Goal: Task Accomplishment & Management: Use online tool/utility

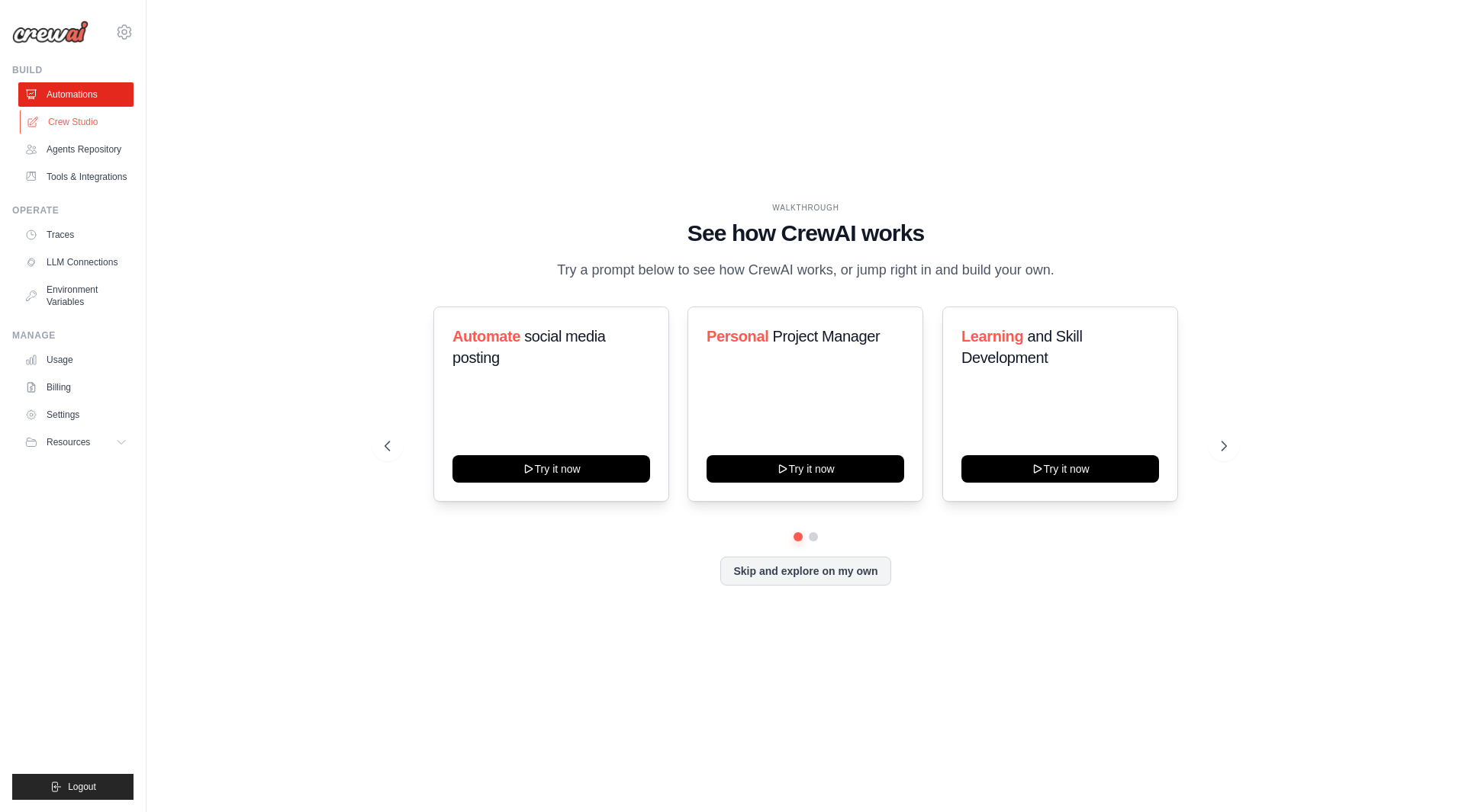
click at [86, 130] on link "Crew Studio" at bounding box center [77, 122] width 116 height 24
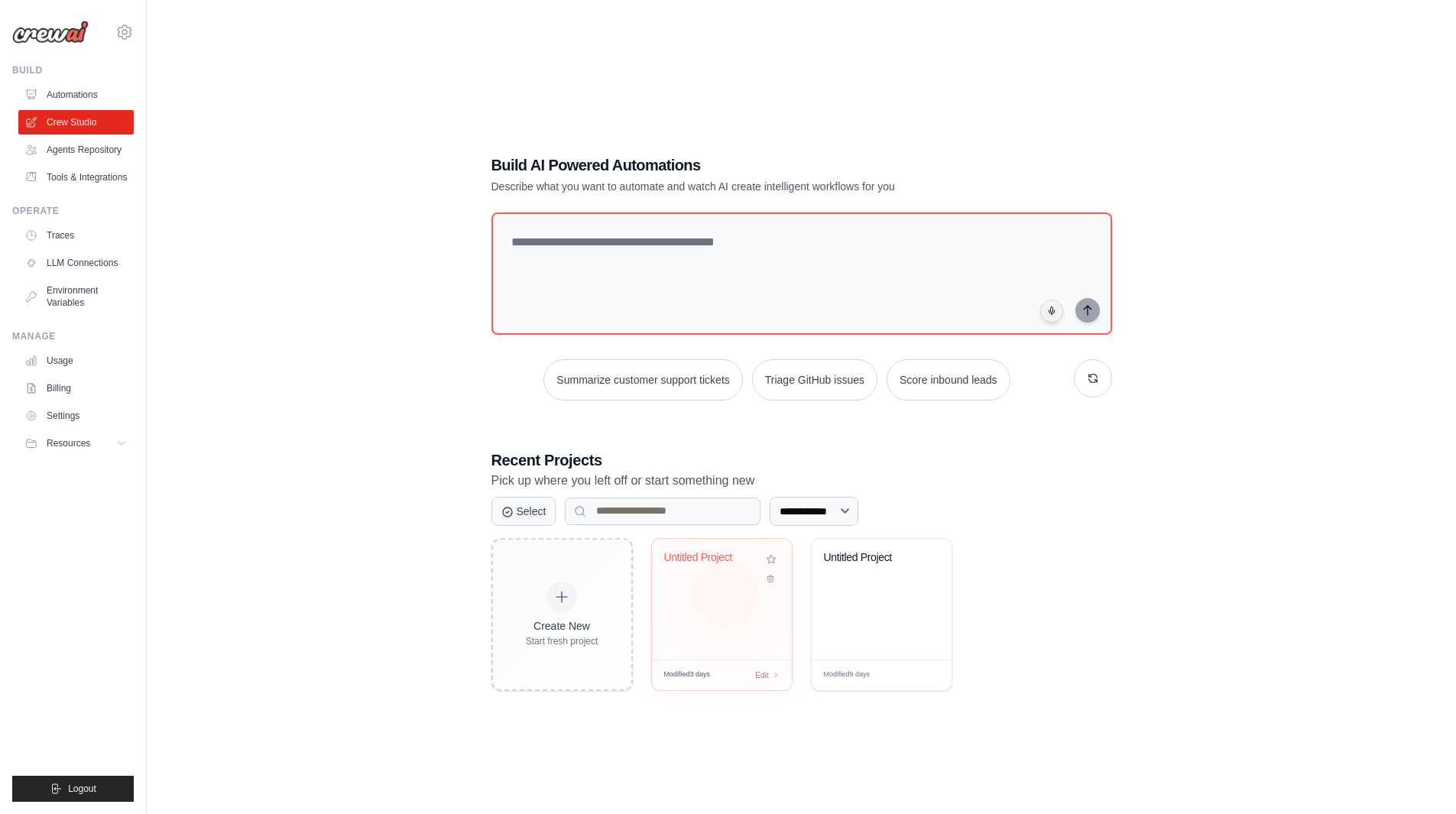
click at [726, 593] on div "Untitled Project" at bounding box center [722, 599] width 140 height 121
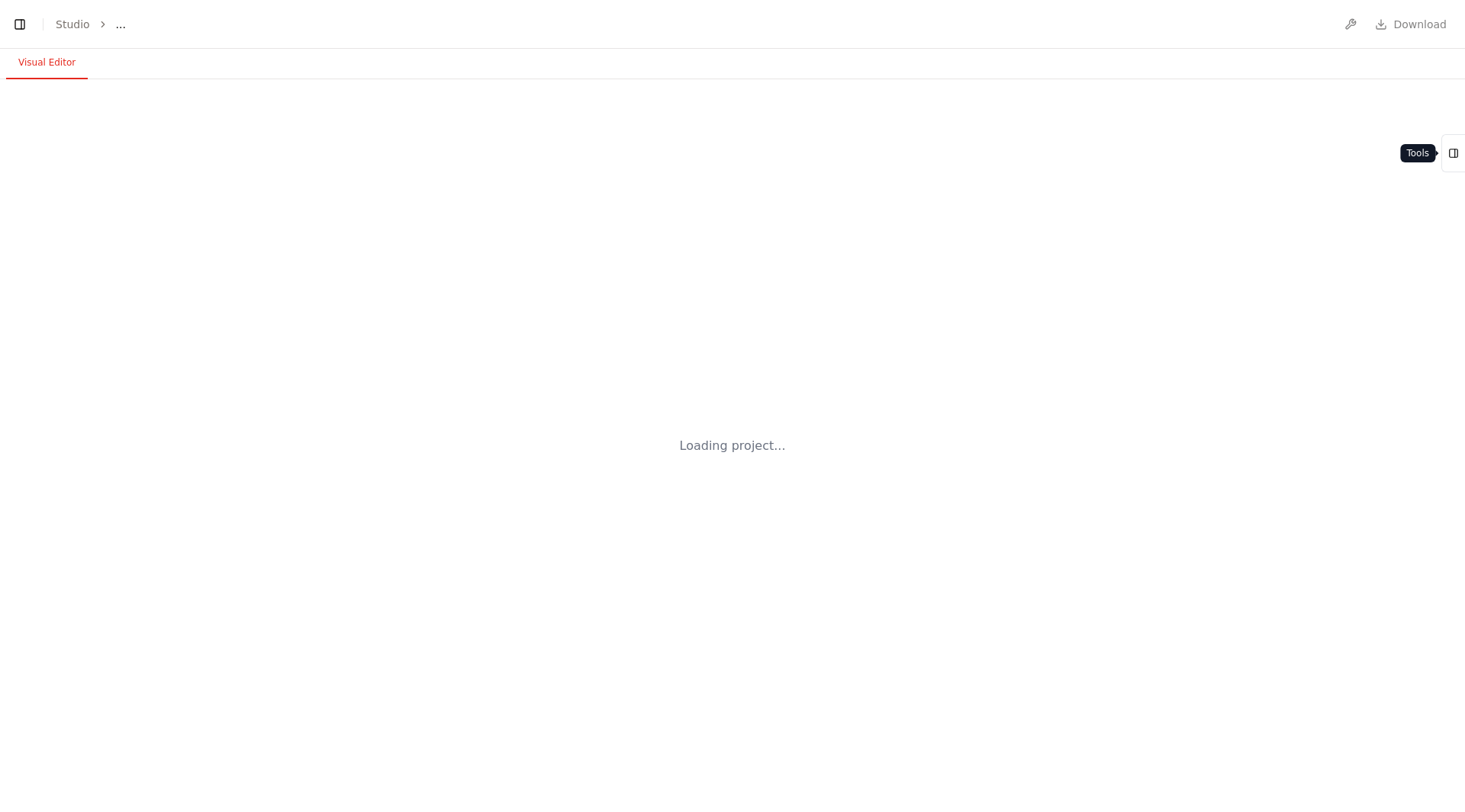
scroll to position [389, 0]
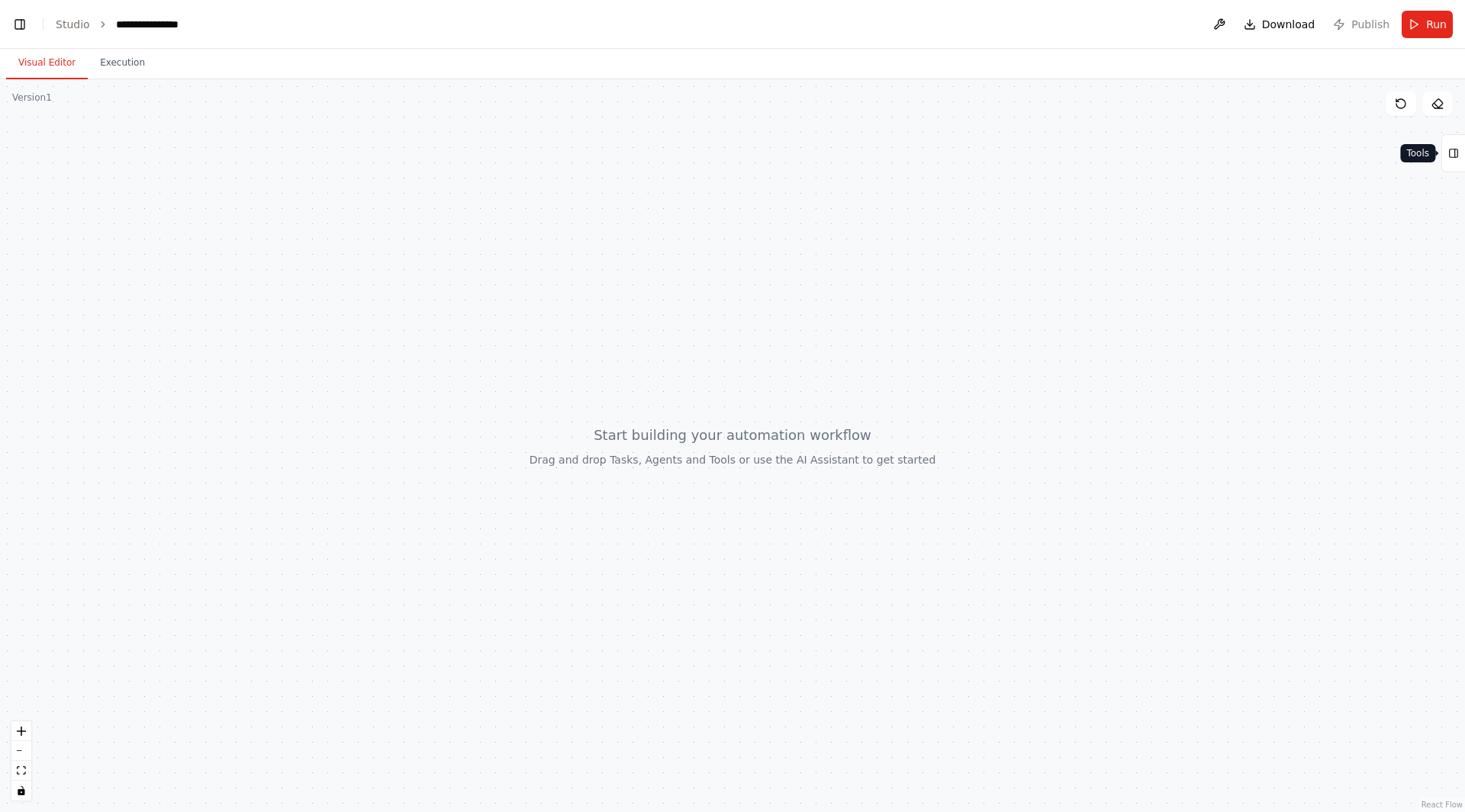
click at [1448, 160] on icon at bounding box center [1453, 152] width 11 height 24
click at [1280, 206] on div at bounding box center [732, 446] width 1465 height 733
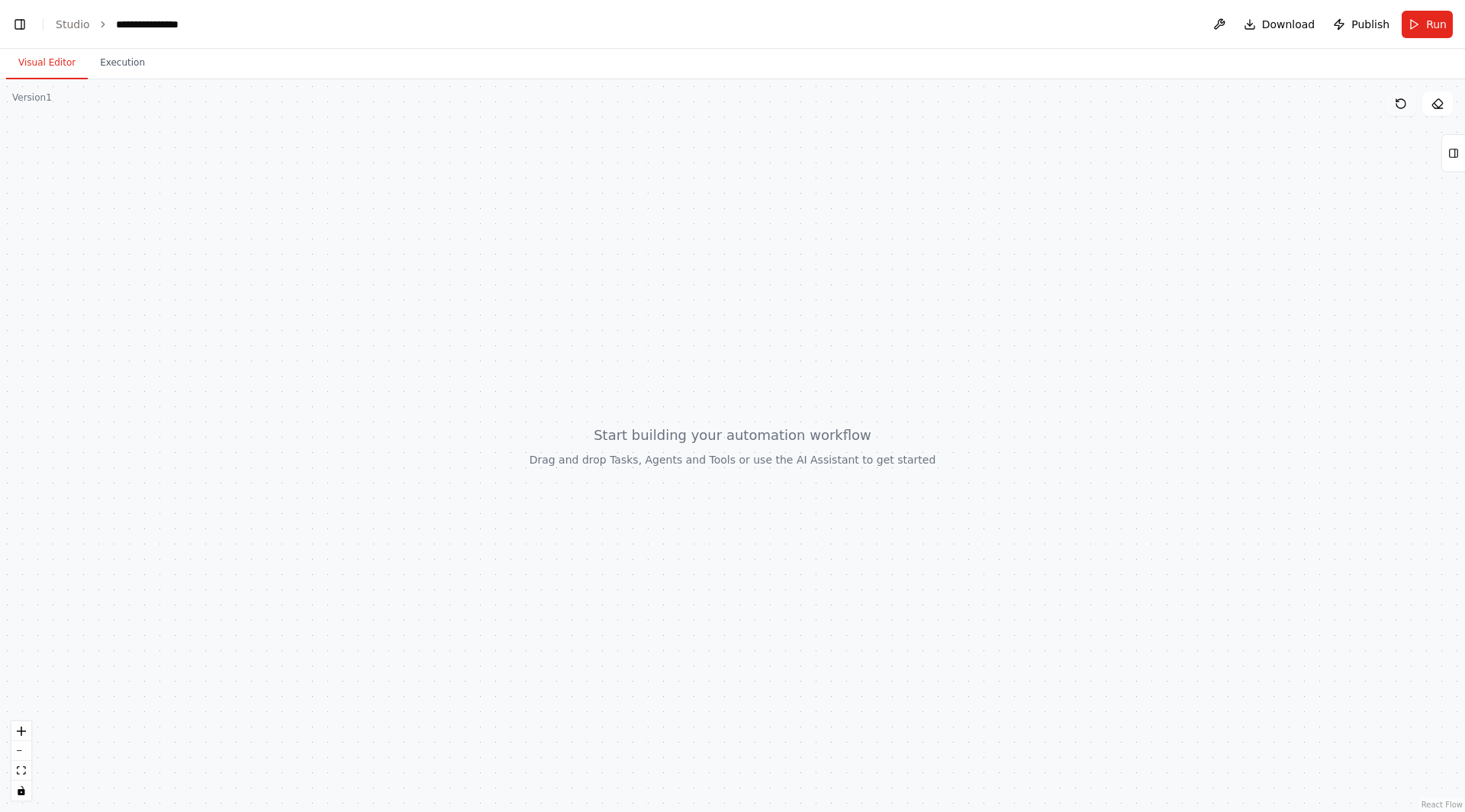
click at [1404, 110] on button at bounding box center [1401, 103] width 31 height 24
click at [1397, 98] on icon at bounding box center [1401, 104] width 13 height 13
click at [1125, 375] on div at bounding box center [732, 446] width 1465 height 733
click at [1445, 155] on button "Tools" at bounding box center [1453, 153] width 24 height 39
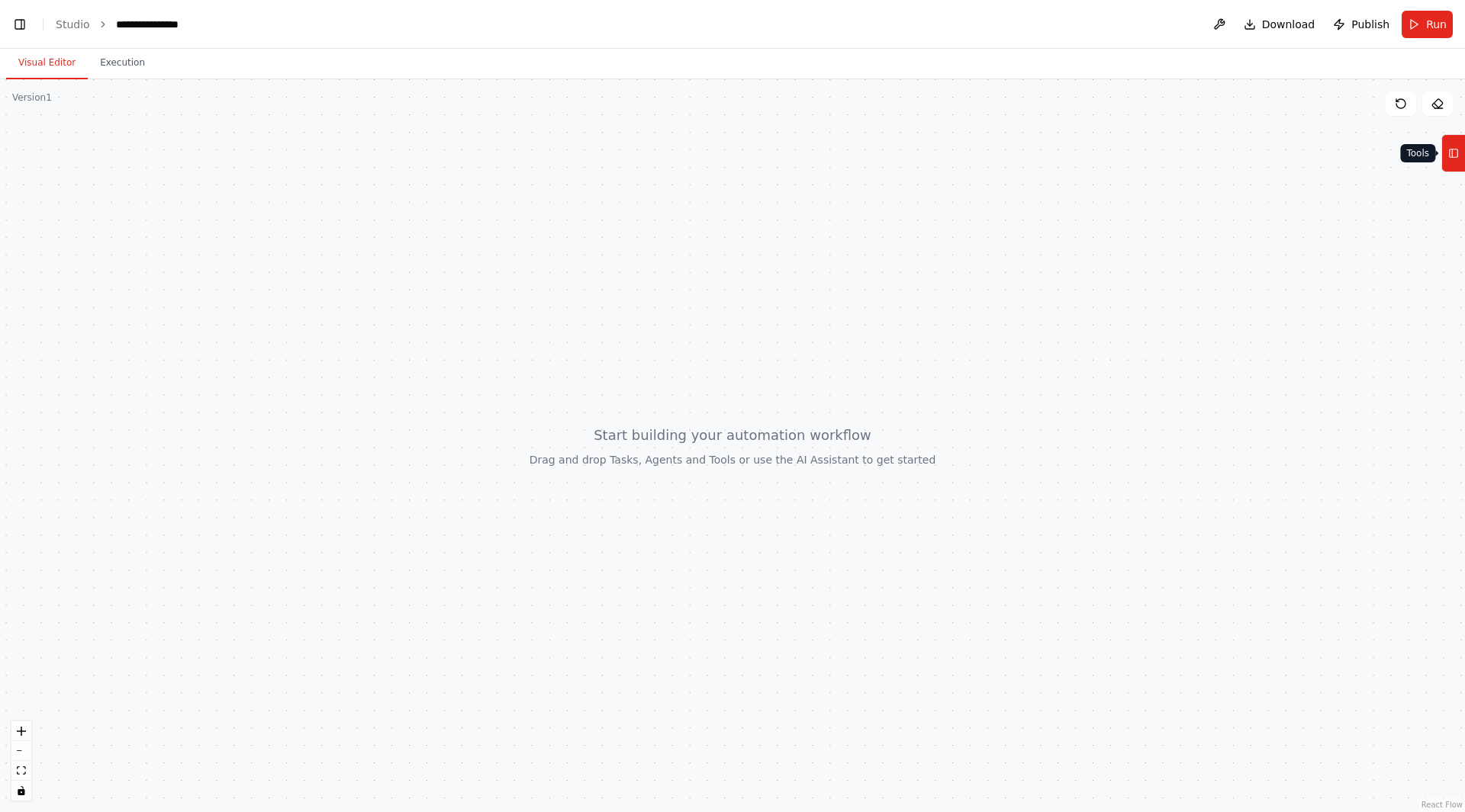
click at [1445, 155] on button "Tools" at bounding box center [1453, 153] width 24 height 39
click at [1024, 285] on div at bounding box center [732, 446] width 1465 height 733
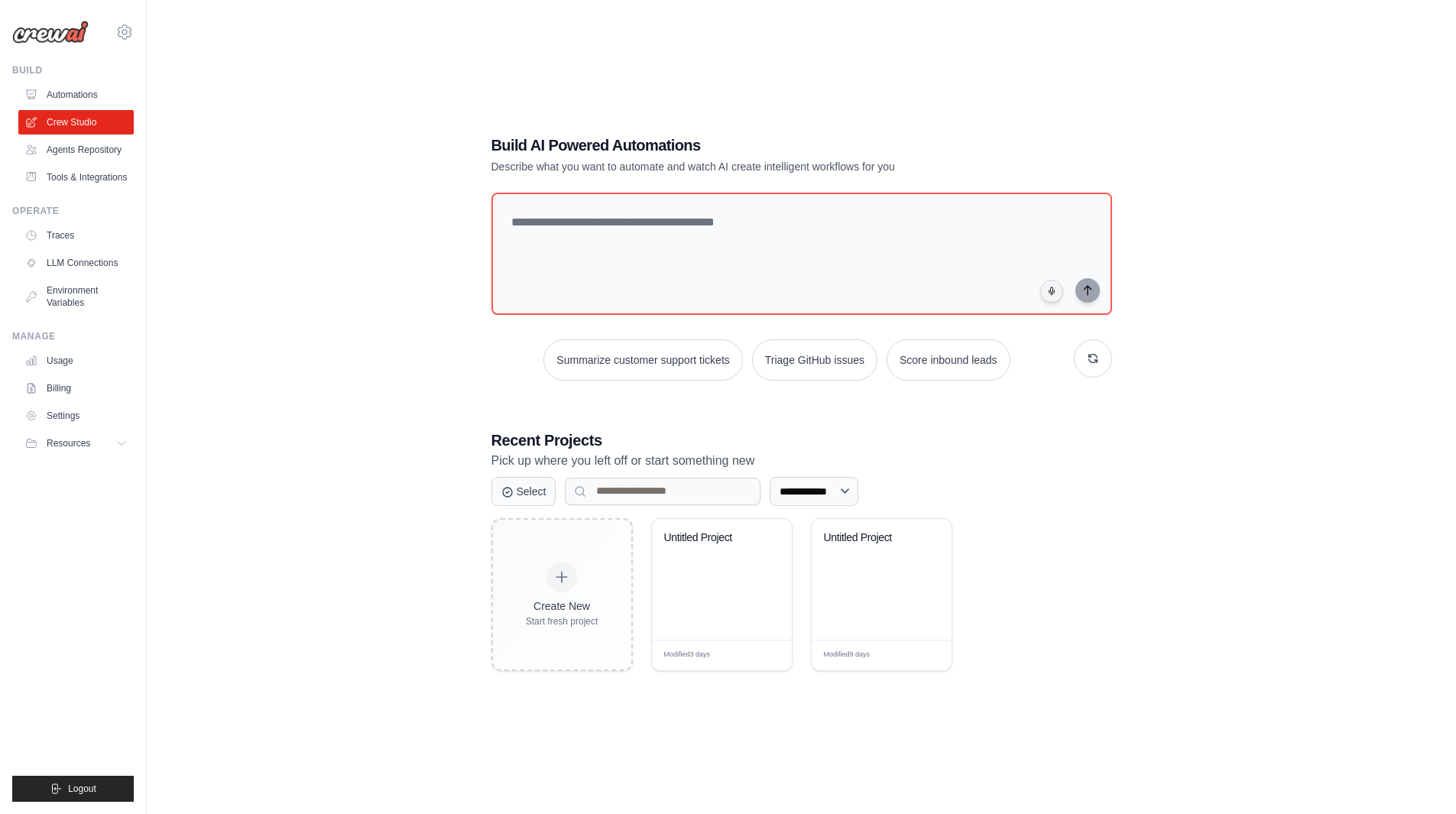
scroll to position [31, 0]
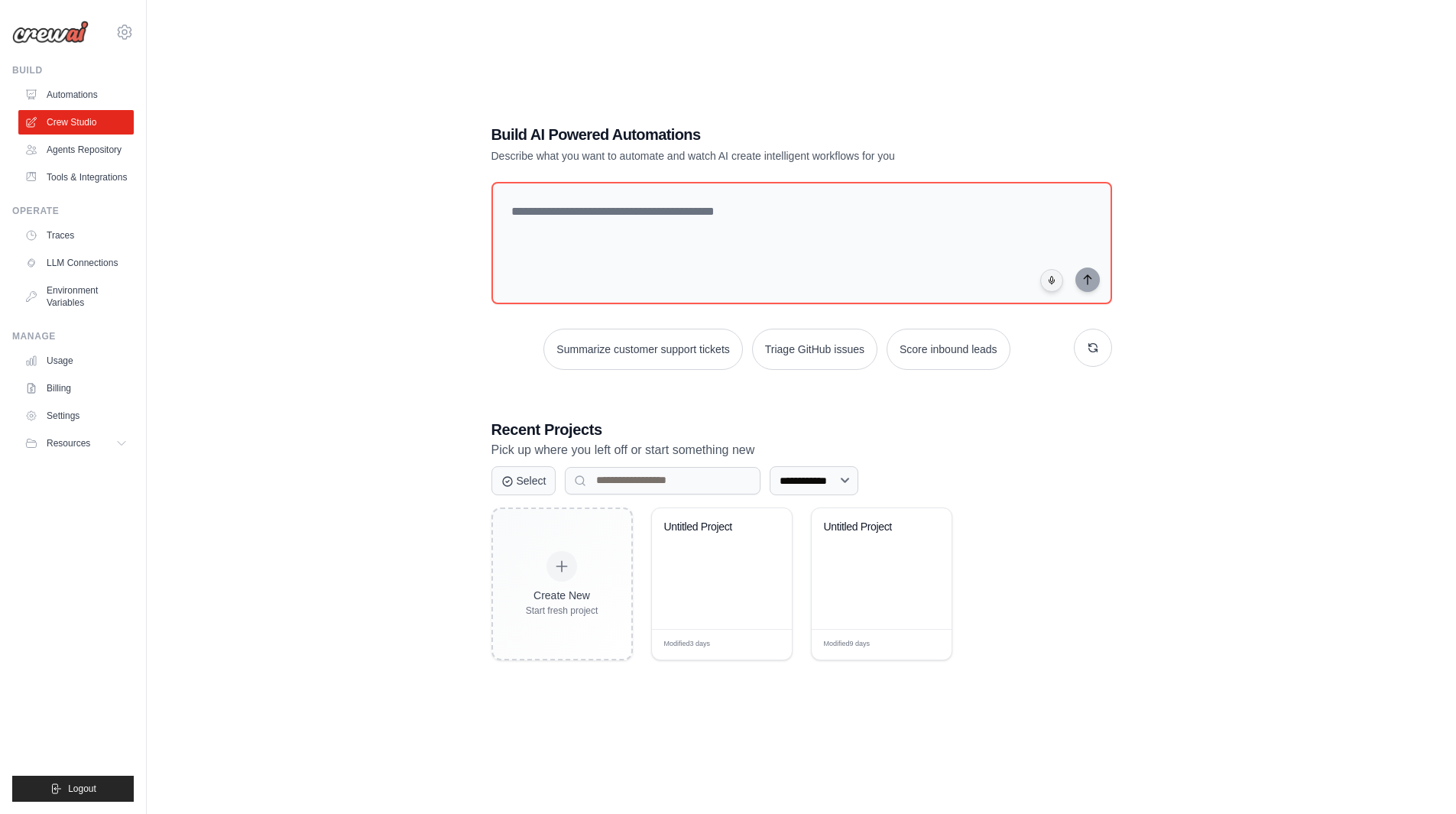
click at [1117, 496] on div "**********" at bounding box center [802, 392] width 657 height 585
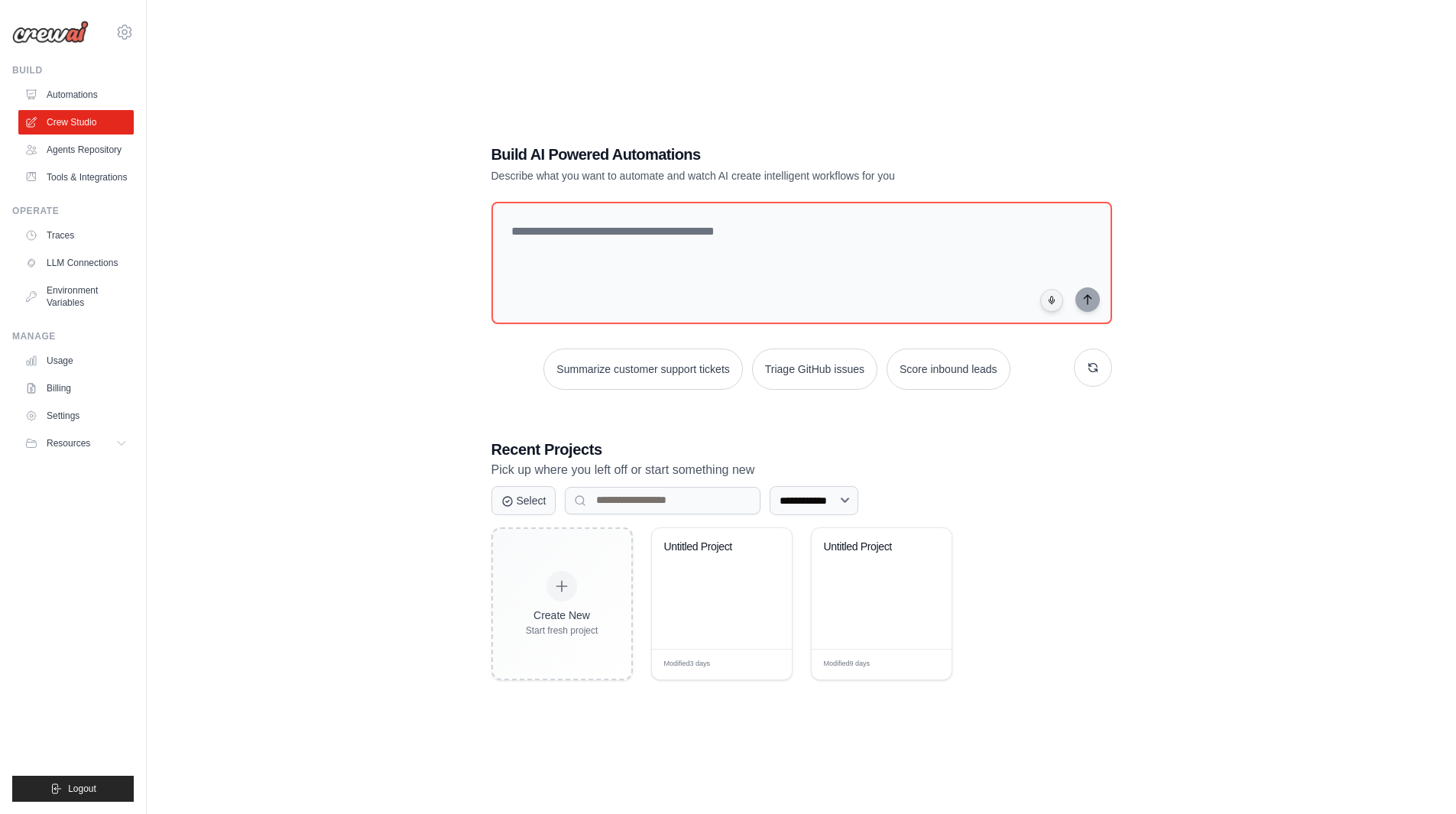
scroll to position [0, 0]
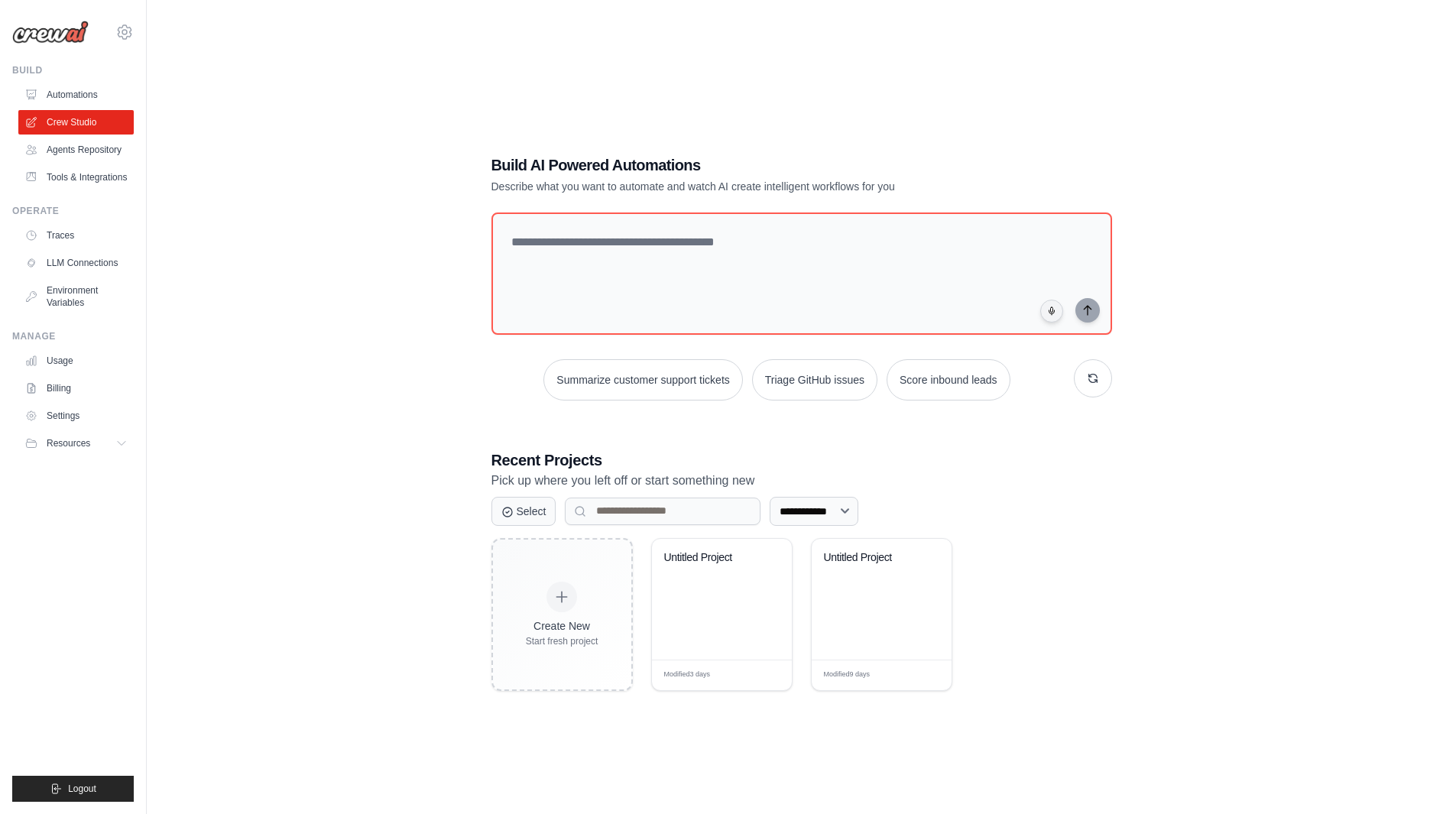
click at [980, 481] on p "Pick up where you left off or start something new" at bounding box center [802, 481] width 621 height 20
click at [1090, 380] on icon "button" at bounding box center [1094, 378] width 13 height 13
click at [636, 384] on button "Triage GitHub issues" at bounding box center [619, 380] width 125 height 41
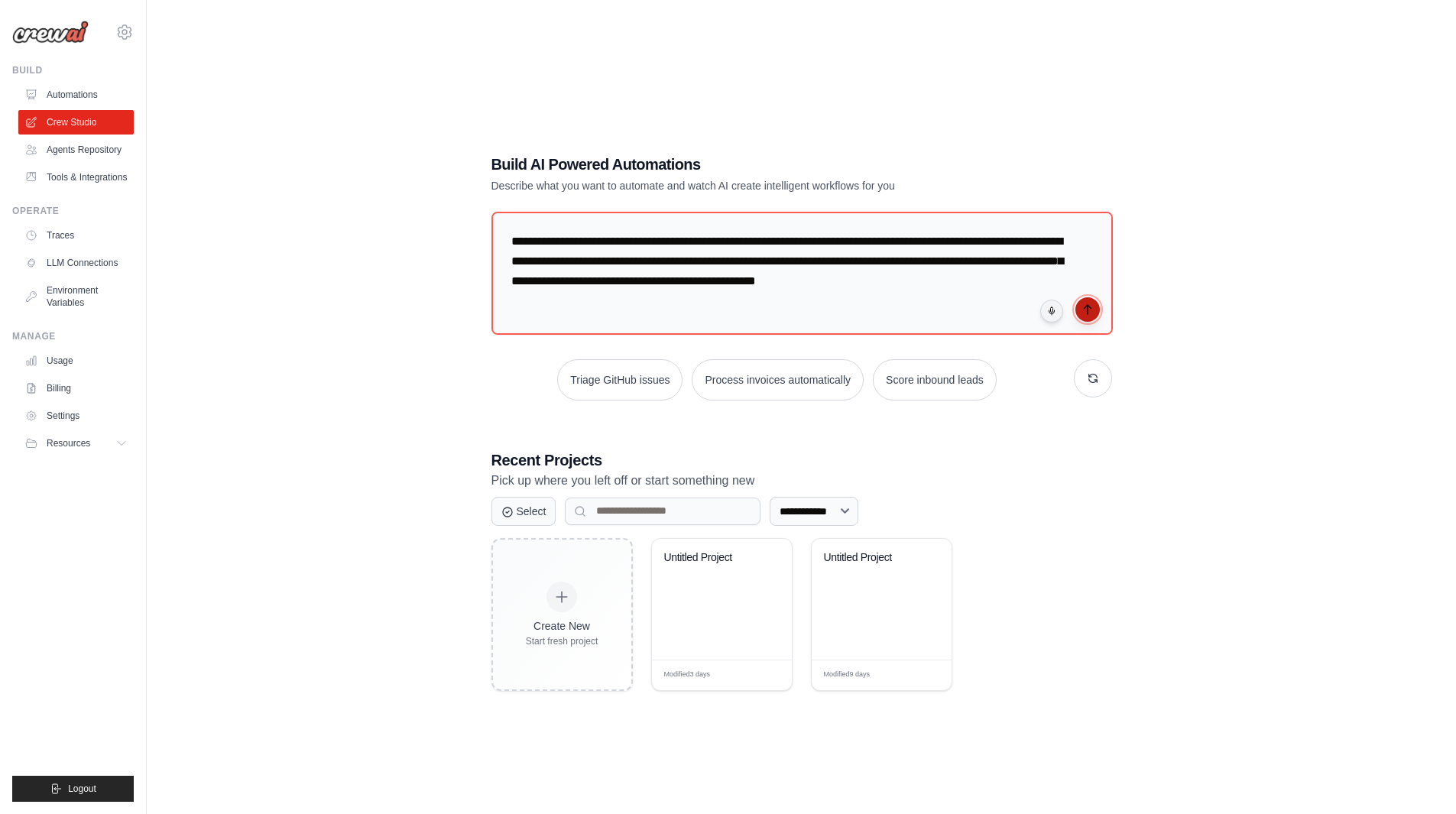
click at [1090, 308] on icon "submit" at bounding box center [1088, 310] width 13 height 13
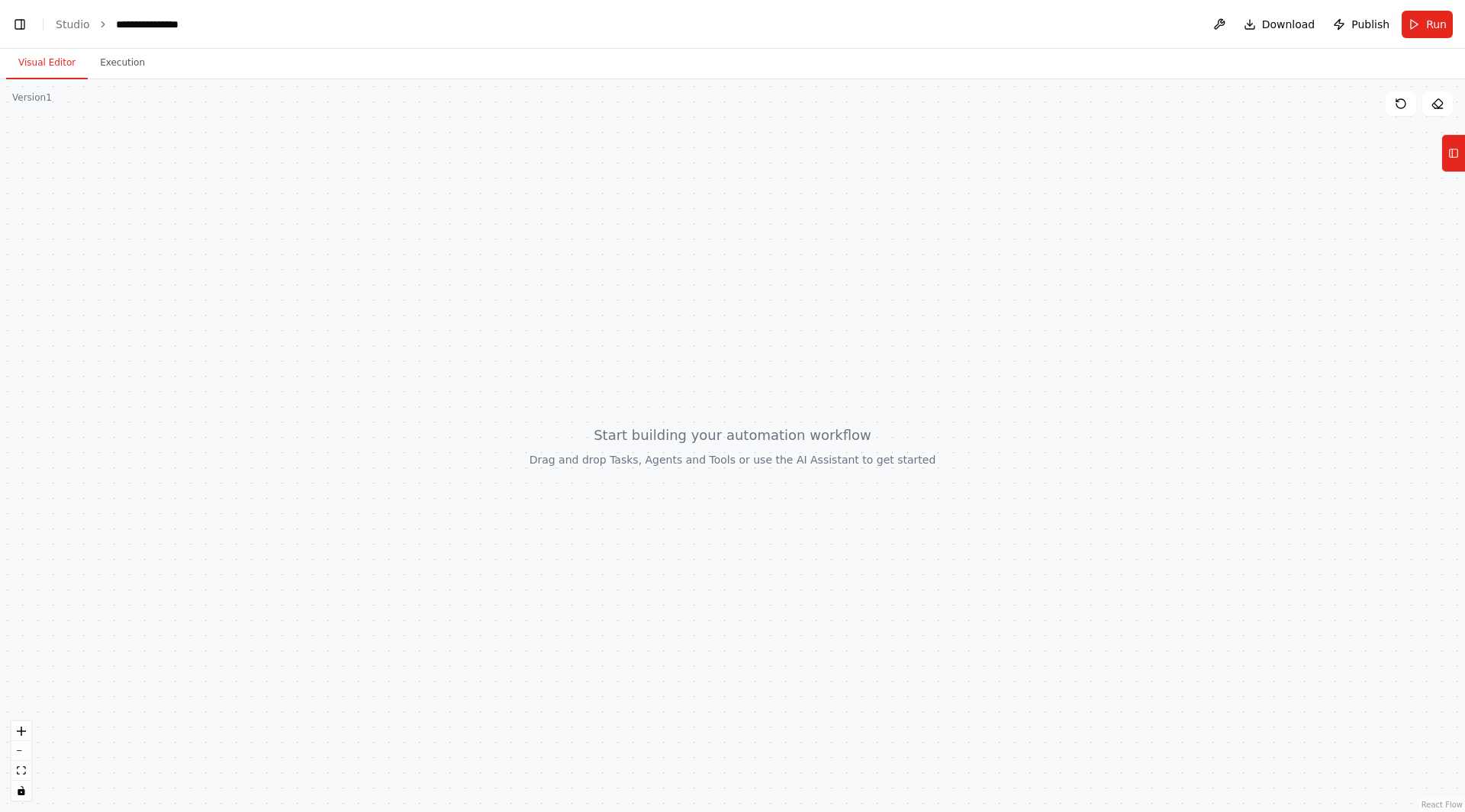
scroll to position [3057, 0]
click at [106, 68] on button "Execution" at bounding box center [123, 63] width 69 height 32
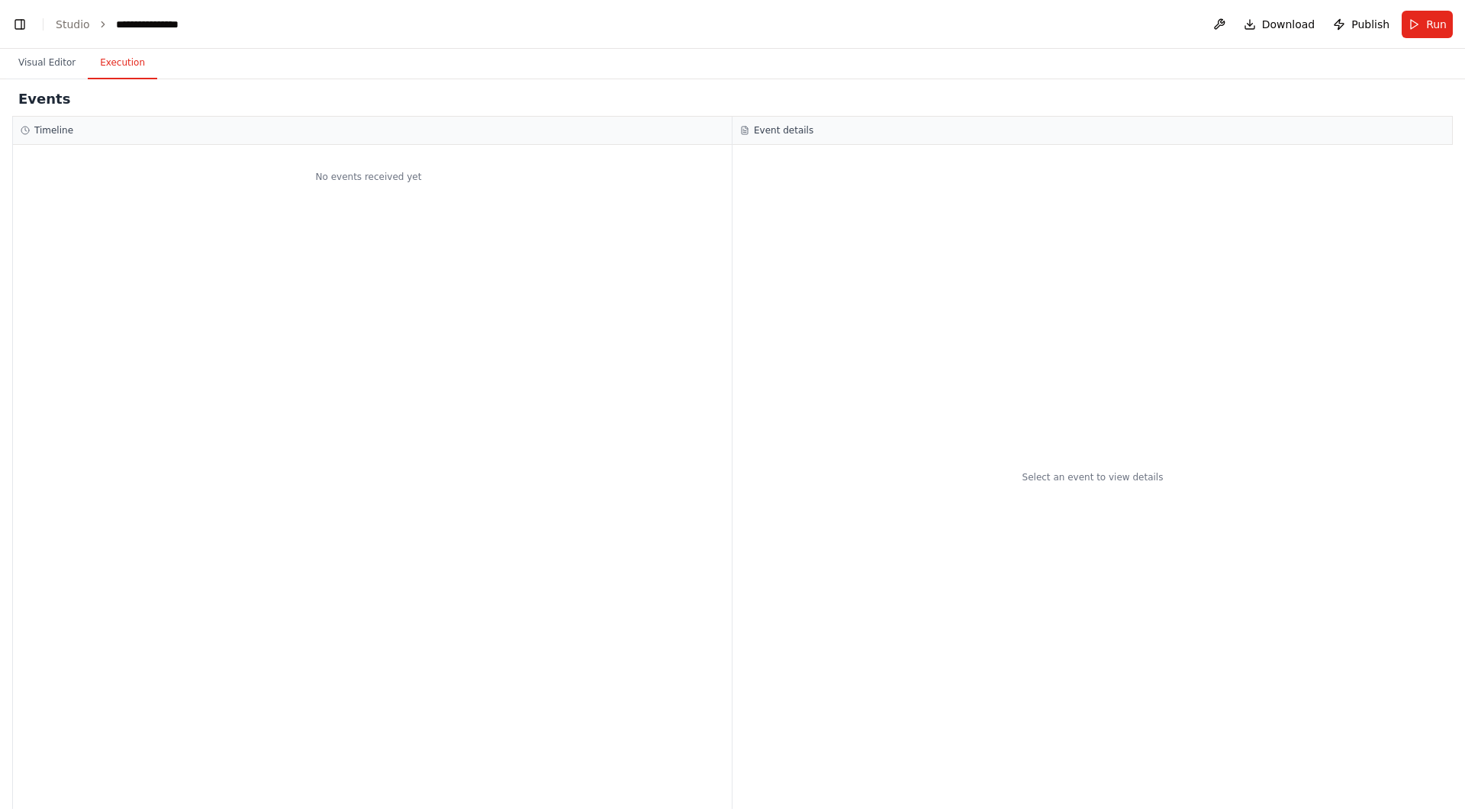
scroll to position [3127, 0]
click at [52, 61] on button "Visual Editor" at bounding box center [47, 63] width 82 height 32
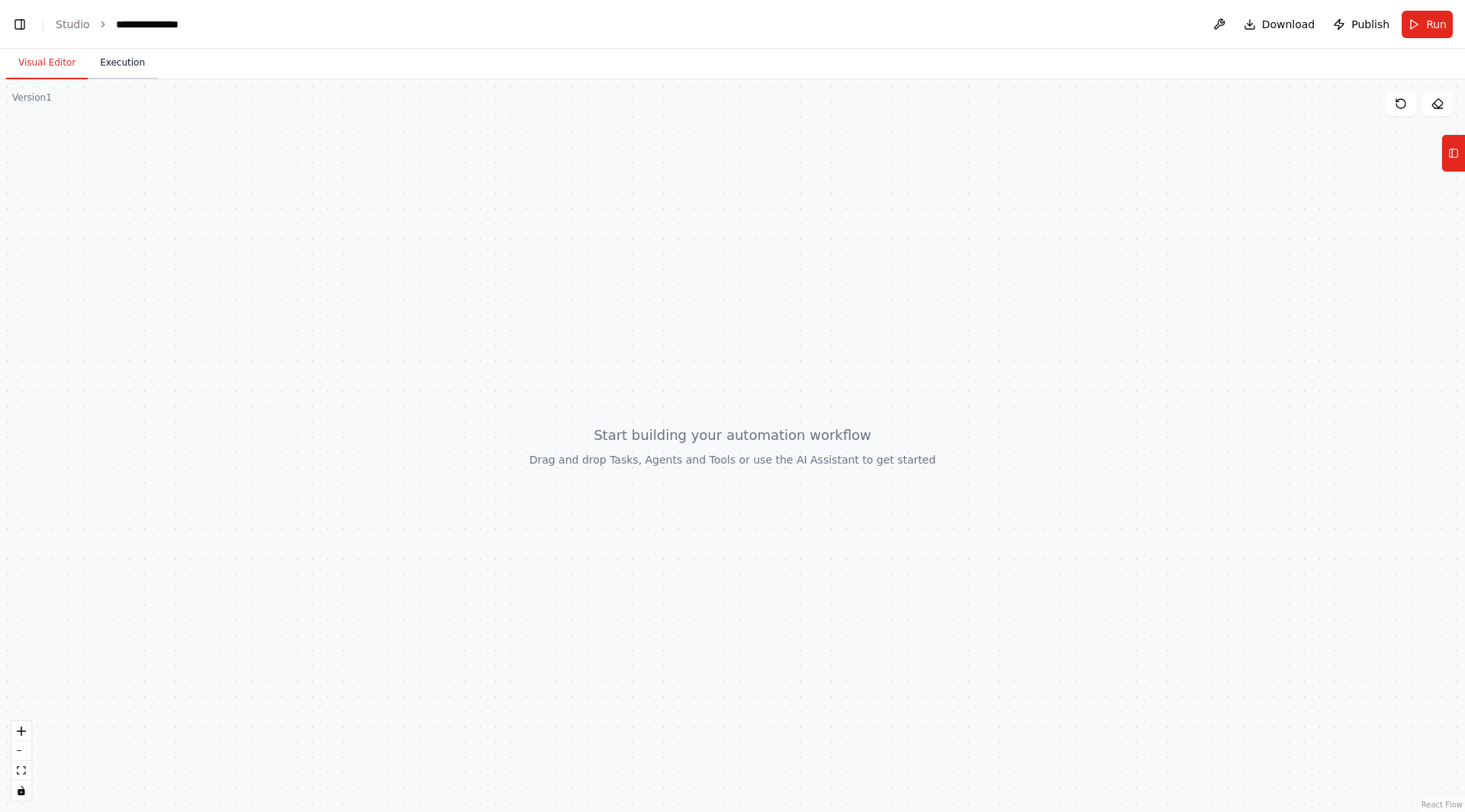
click at [93, 61] on button "Execution" at bounding box center [123, 63] width 69 height 32
click at [54, 57] on button "Visual Editor" at bounding box center [47, 63] width 82 height 32
click at [112, 59] on button "Execution" at bounding box center [123, 63] width 69 height 32
click at [68, 57] on button "Visual Editor" at bounding box center [47, 63] width 82 height 32
click at [104, 60] on button "Execution" at bounding box center [123, 63] width 69 height 32
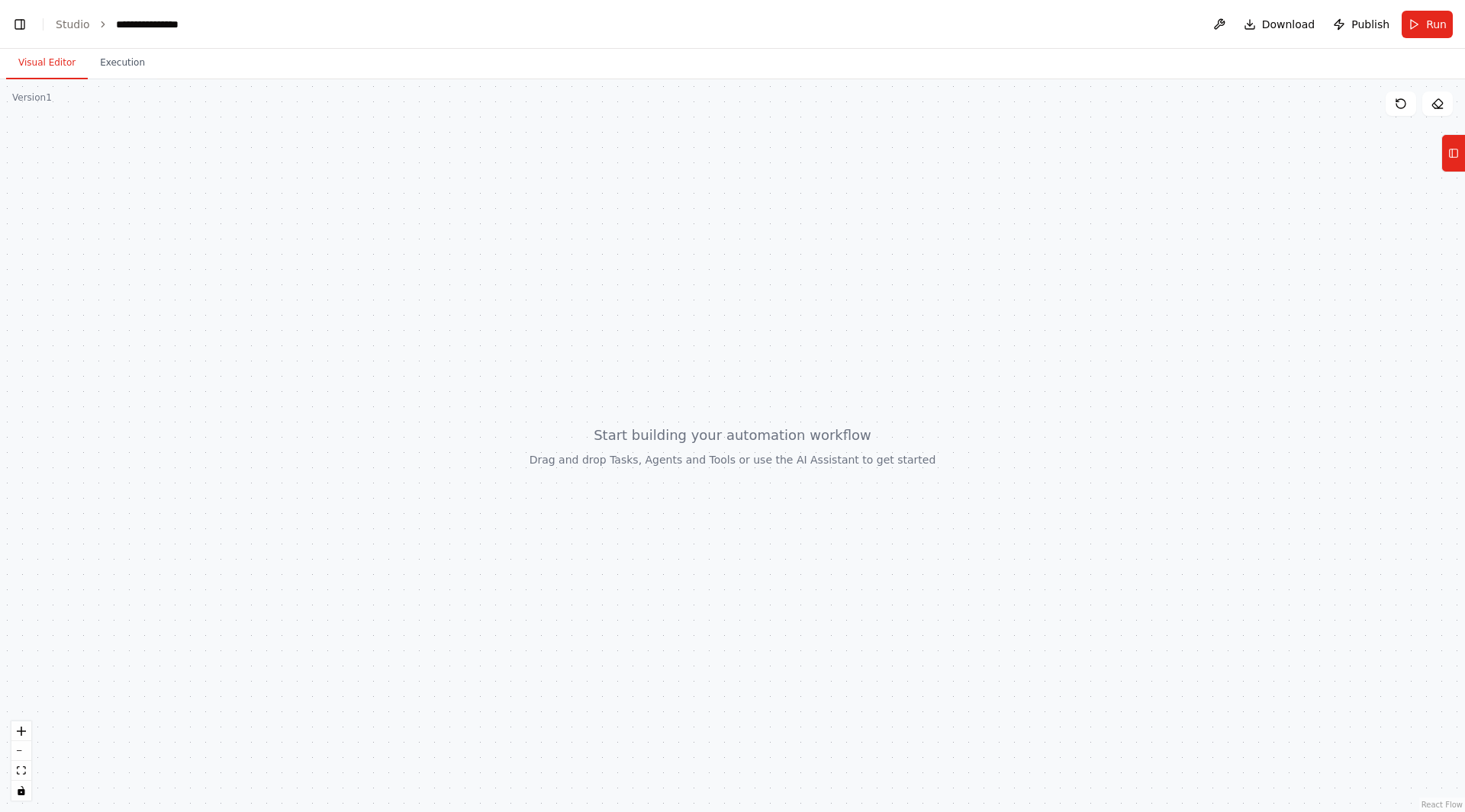
click at [50, 54] on button "Visual Editor" at bounding box center [47, 63] width 82 height 32
